Goal: Task Accomplishment & Management: Manage account settings

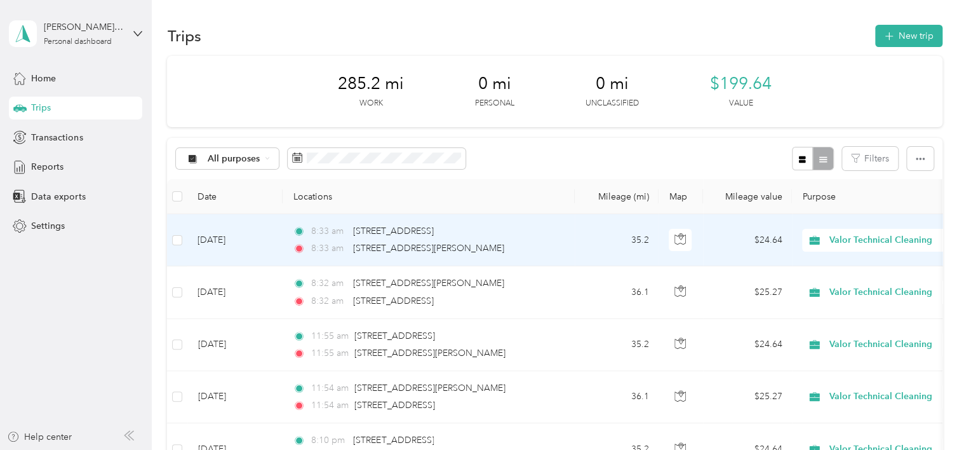
click at [223, 233] on td "[DATE]" at bounding box center [234, 240] width 95 height 52
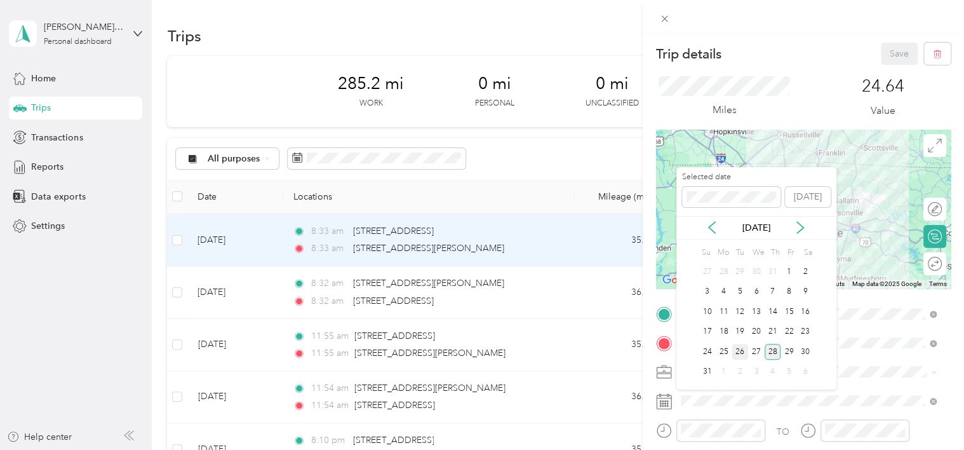
click at [742, 347] on div "26" at bounding box center [739, 352] width 17 height 16
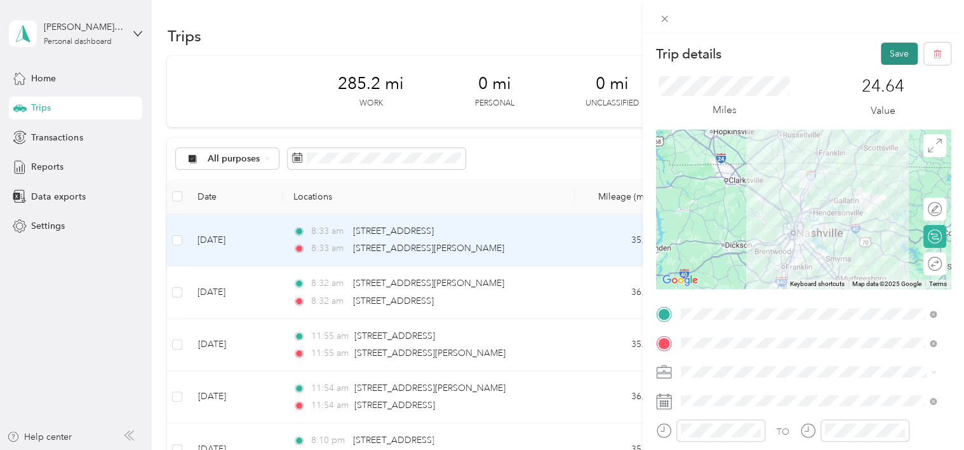
click at [889, 58] on button "Save" at bounding box center [899, 54] width 37 height 22
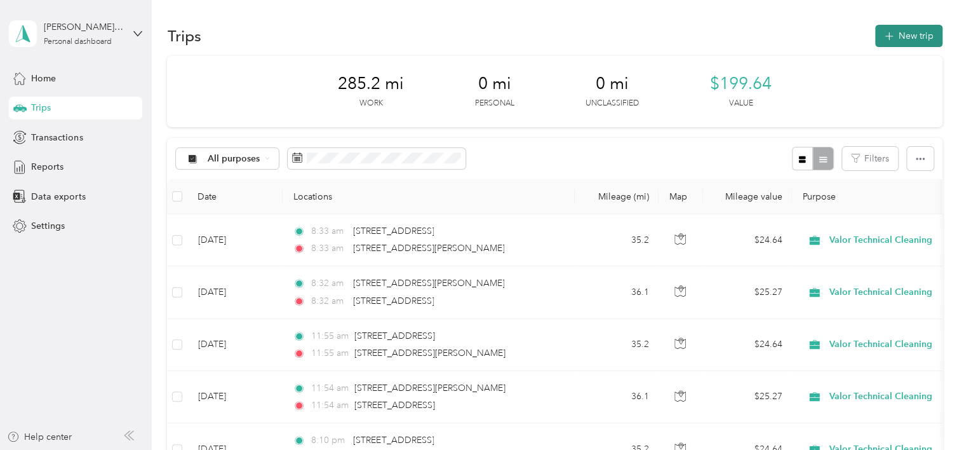
click at [912, 34] on button "New trip" at bounding box center [908, 36] width 67 height 22
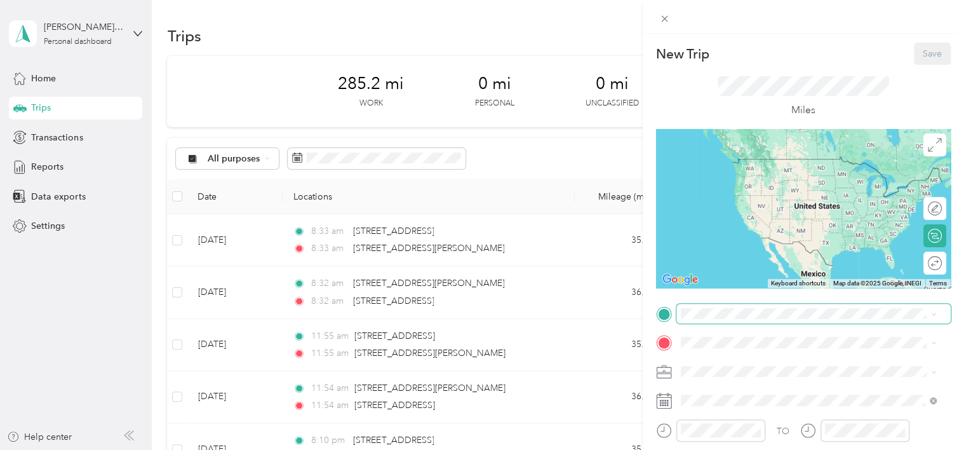
click at [744, 319] on span at bounding box center [813, 314] width 274 height 20
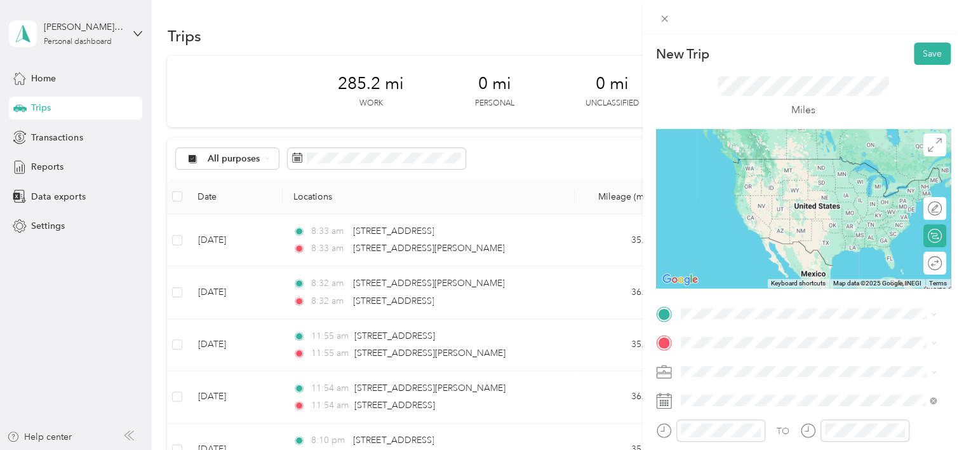
click at [763, 161] on span "[STREET_ADDRESS][PERSON_NAME][US_STATE]" at bounding box center [802, 154] width 197 height 11
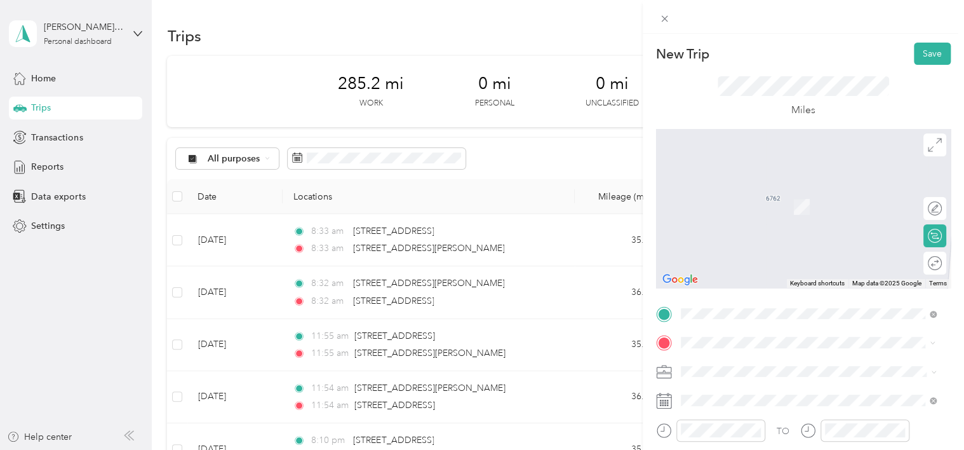
click at [765, 210] on div "[STREET_ADDRESS][US_STATE]" at bounding box center [808, 201] width 247 height 17
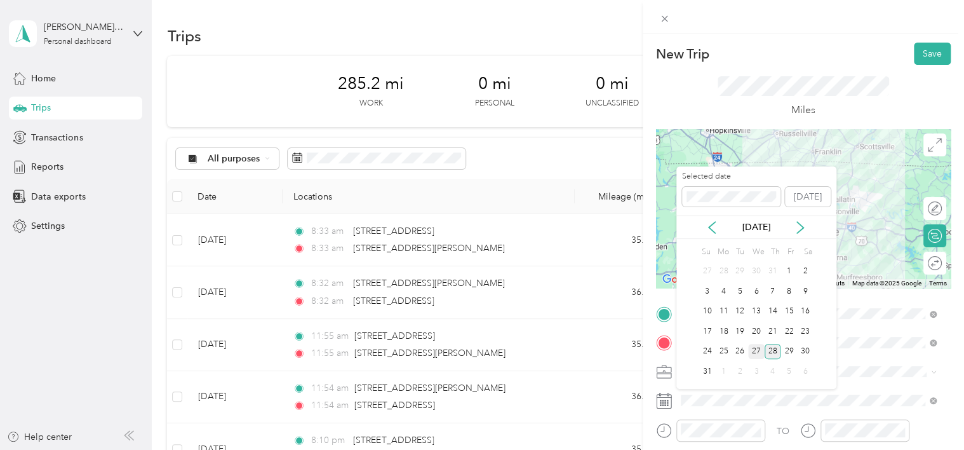
click at [759, 347] on div "27" at bounding box center [756, 352] width 17 height 16
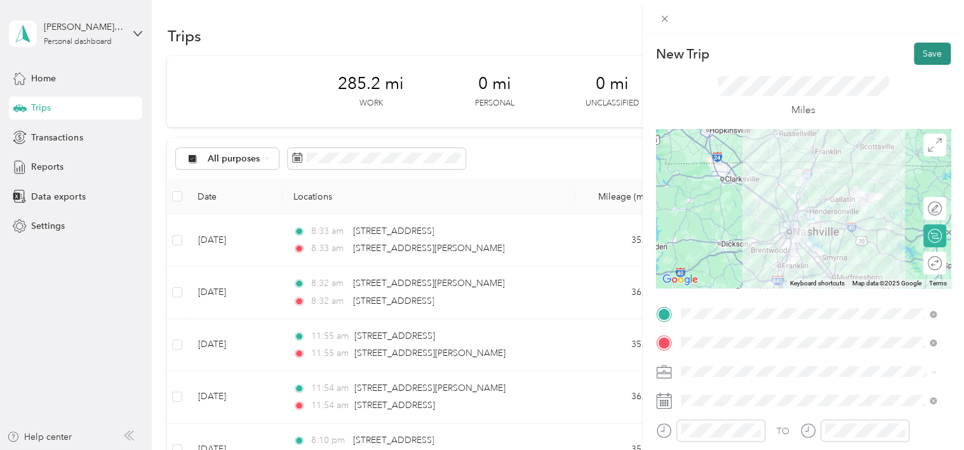
click at [926, 58] on button "Save" at bounding box center [932, 54] width 37 height 22
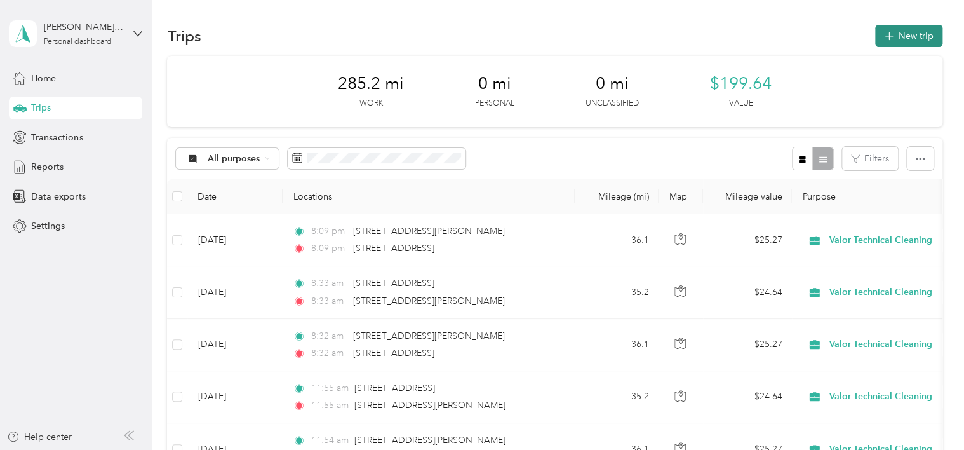
click at [904, 35] on button "New trip" at bounding box center [908, 36] width 67 height 22
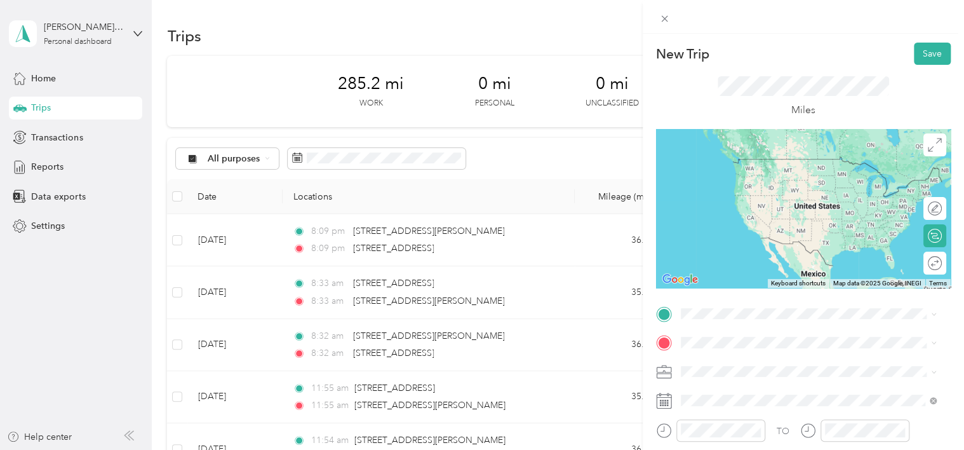
click at [768, 161] on div "[STREET_ADDRESS][US_STATE]" at bounding box center [808, 152] width 247 height 17
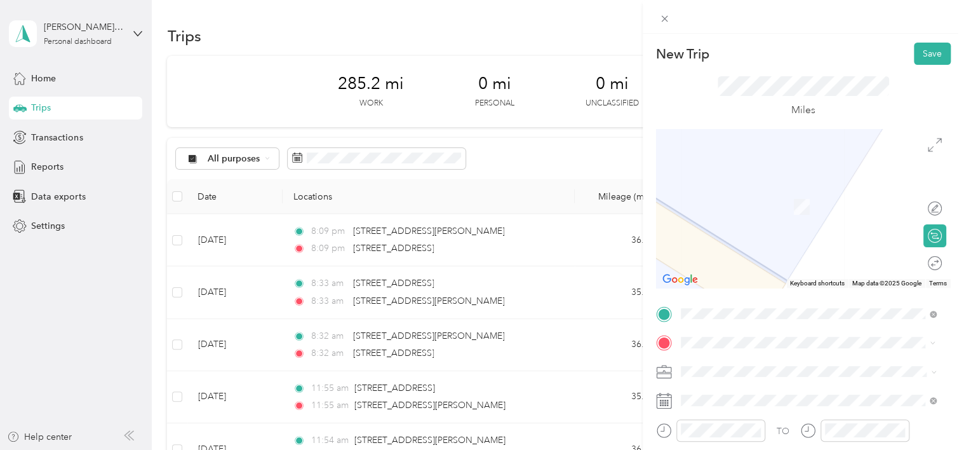
click at [747, 190] on span "[STREET_ADDRESS][PERSON_NAME][US_STATE]" at bounding box center [802, 187] width 197 height 11
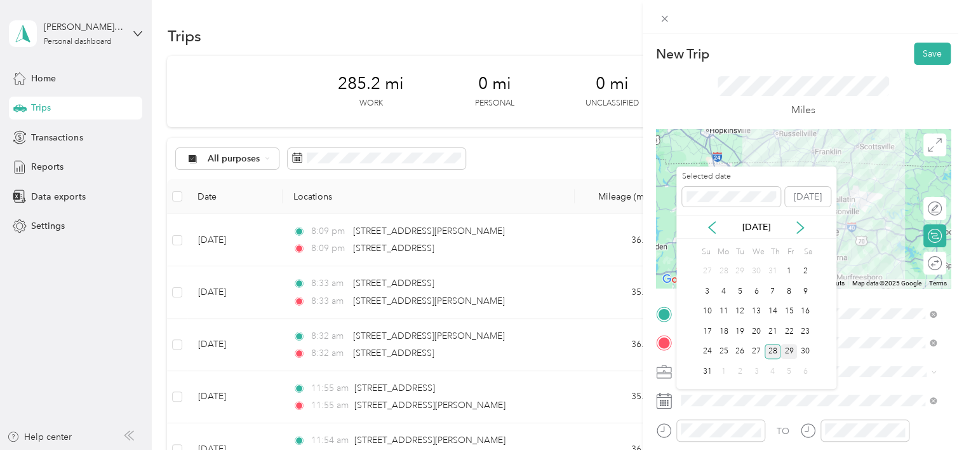
click at [790, 346] on div "29" at bounding box center [788, 352] width 17 height 16
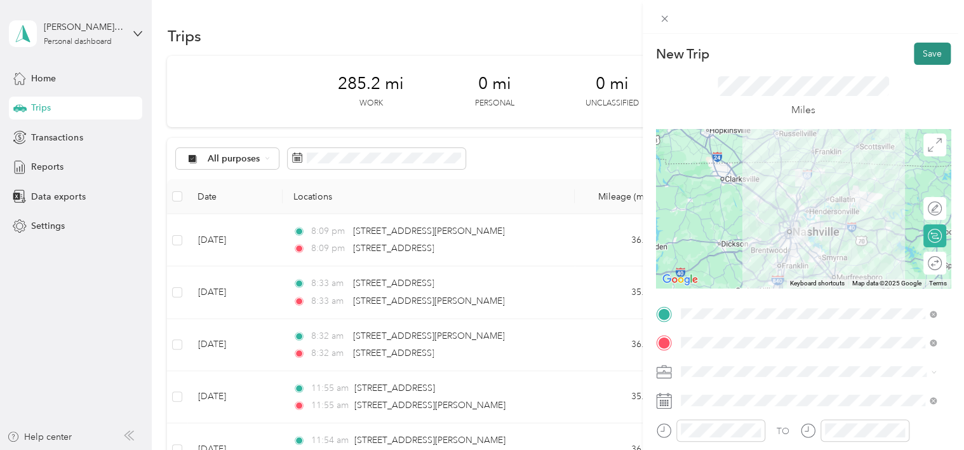
click at [925, 48] on button "Save" at bounding box center [932, 54] width 37 height 22
